Goal: Information Seeking & Learning: Stay updated

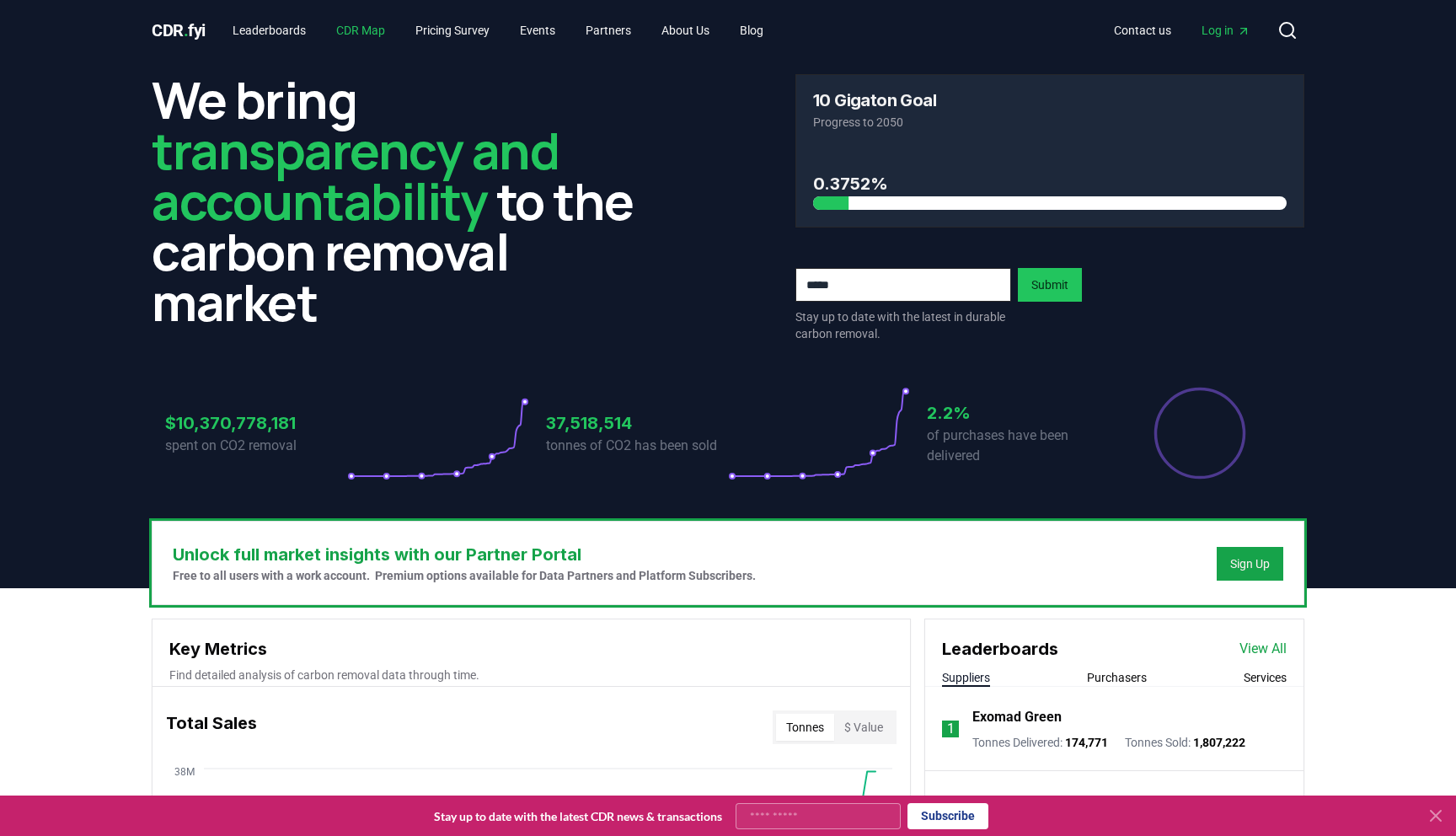
click at [364, 33] on link "CDR Map" at bounding box center [361, 29] width 75 height 30
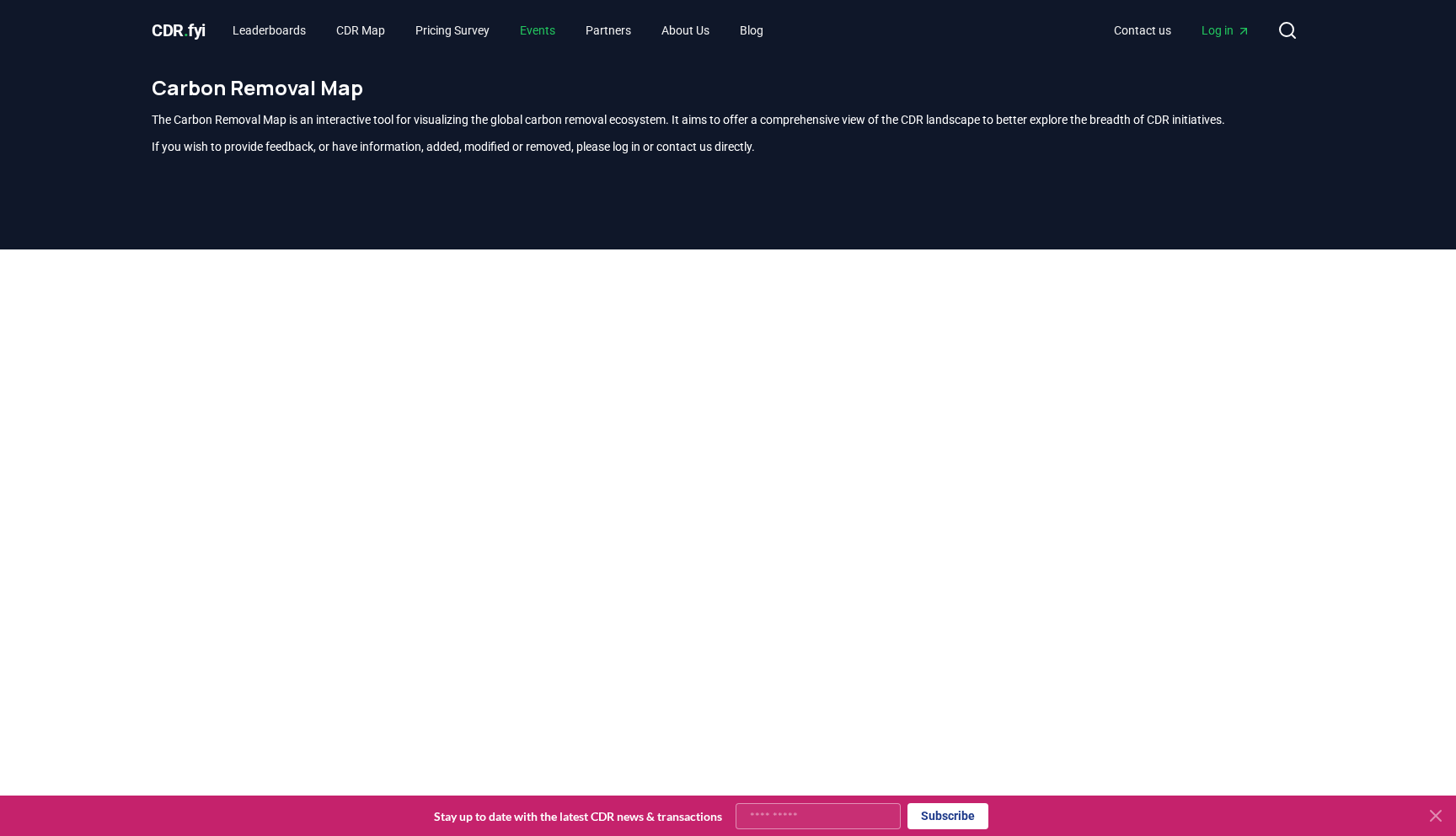
click at [553, 29] on link "Events" at bounding box center [537, 29] width 63 height 30
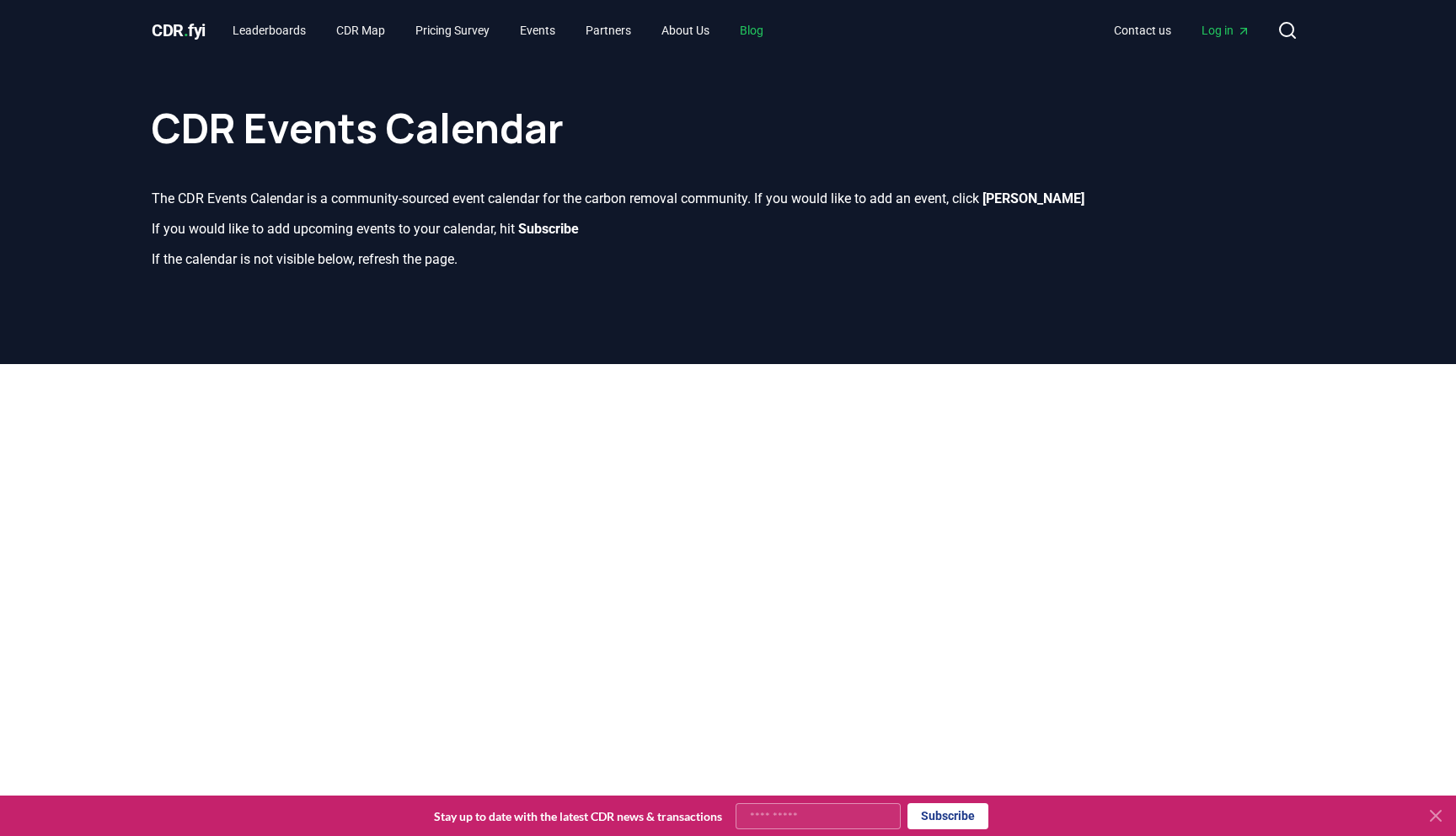
click at [777, 30] on link "Blog" at bounding box center [751, 29] width 51 height 30
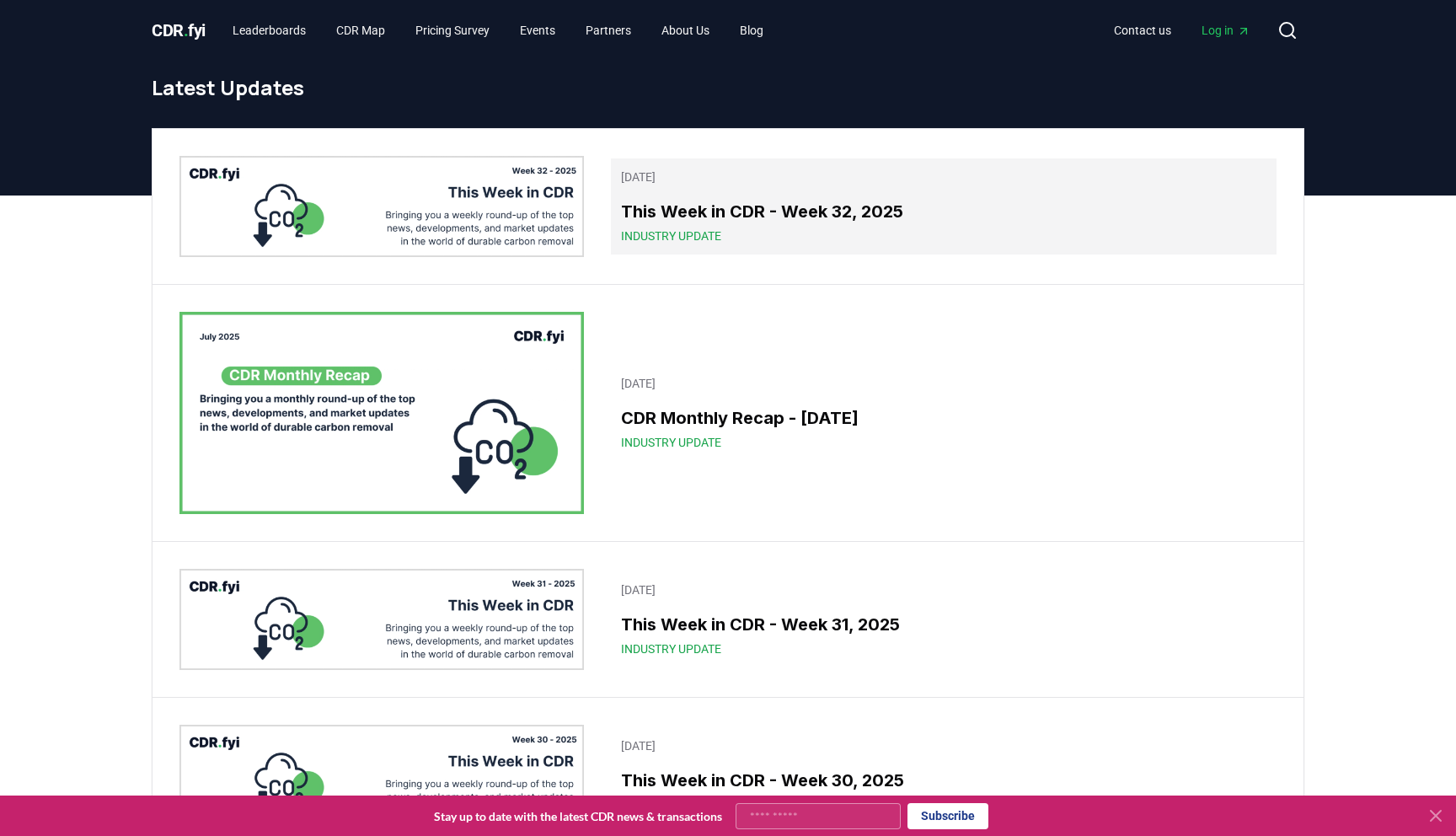
click at [693, 239] on span "Industry Update" at bounding box center [671, 236] width 100 height 17
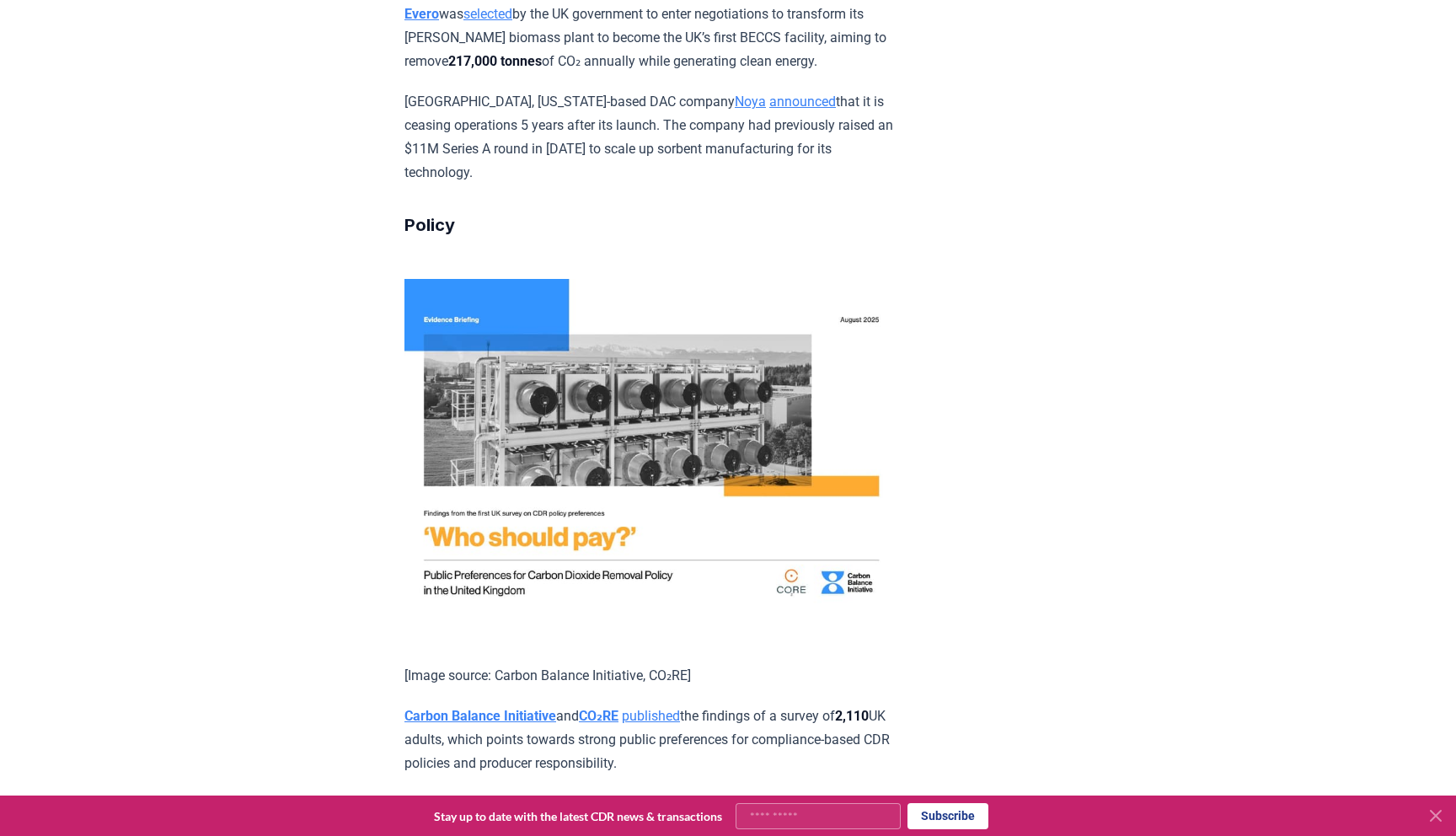
scroll to position [2724, 0]
